Goal: Transaction & Acquisition: Book appointment/travel/reservation

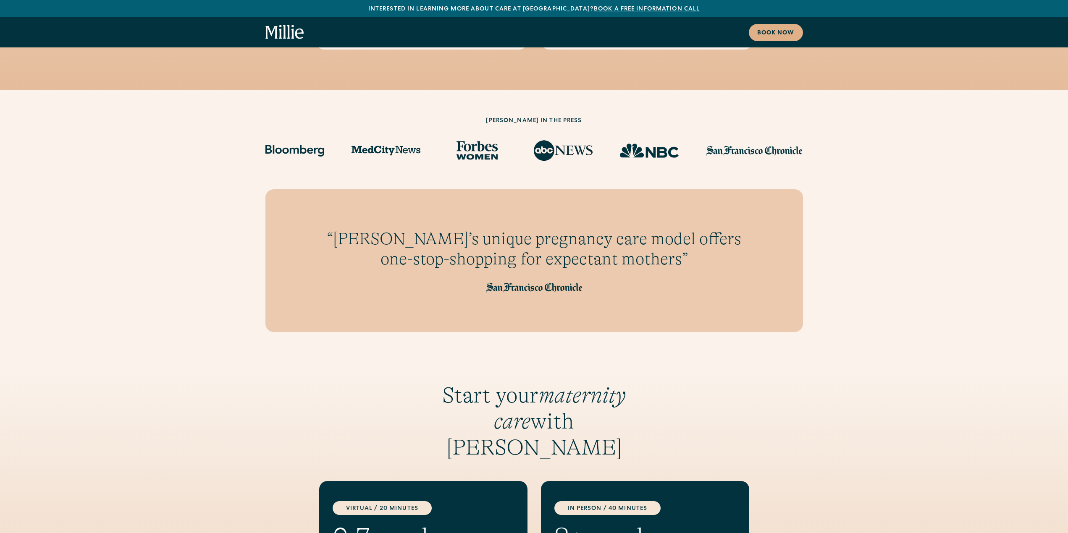
scroll to position [1176, 0]
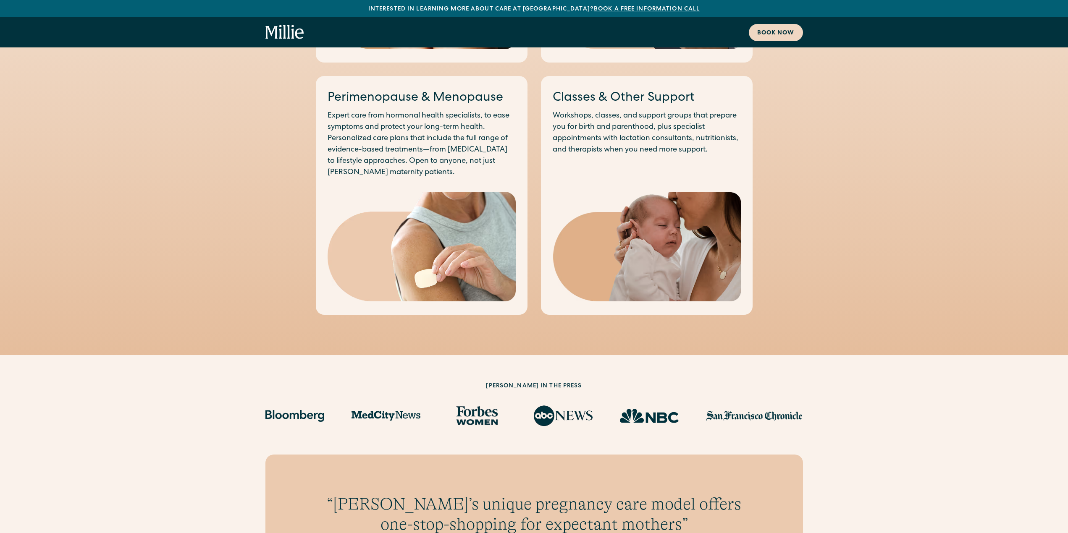
click at [770, 28] on link "Book now" at bounding box center [776, 32] width 54 height 17
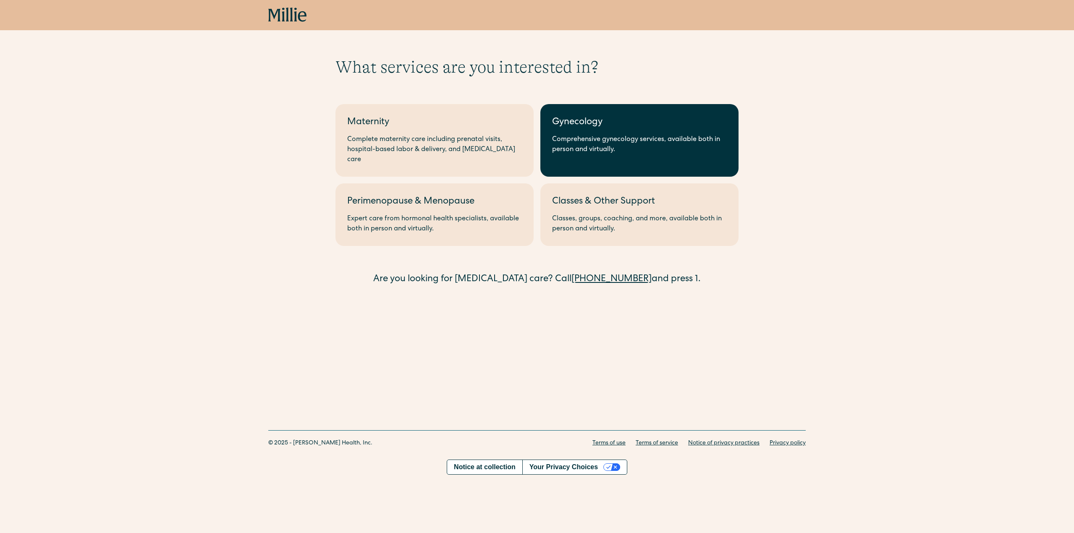
click at [576, 148] on div "Comprehensive gynecology services, available both in person and virtually." at bounding box center [639, 145] width 175 height 20
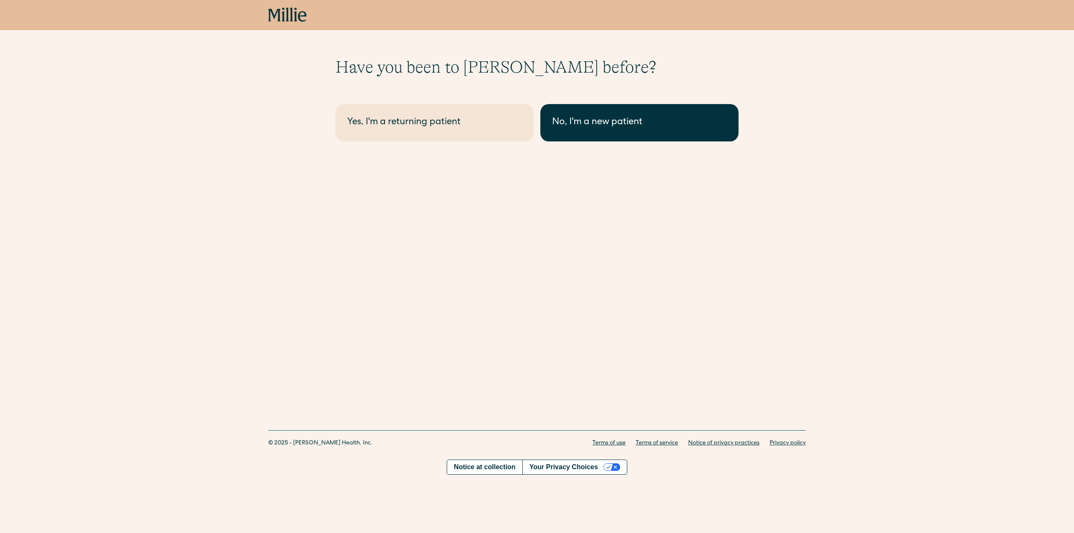
click at [578, 132] on link "No, I'm a new patient" at bounding box center [640, 122] width 198 height 37
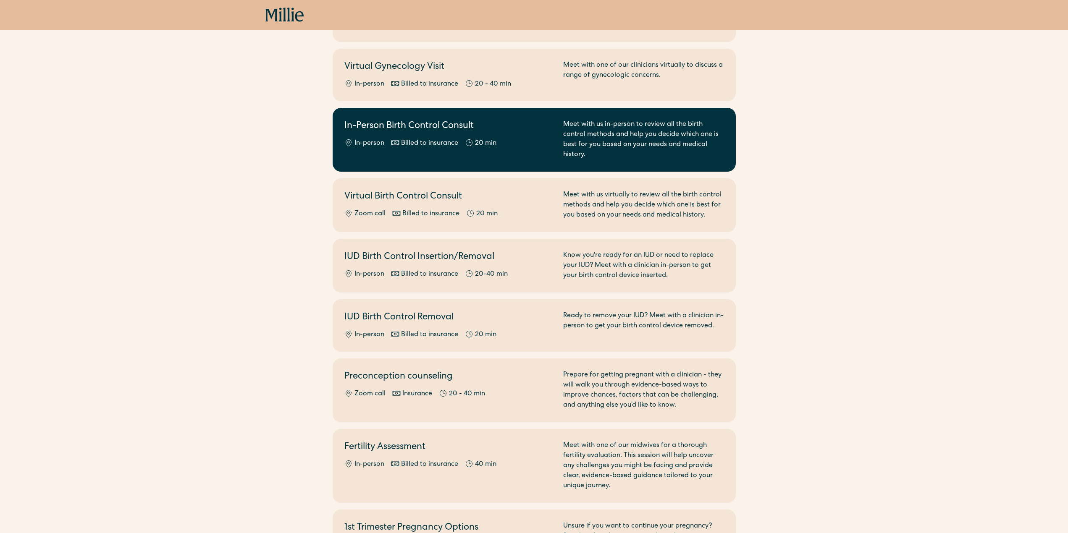
scroll to position [294, 0]
